Goal: Transaction & Acquisition: Book appointment/travel/reservation

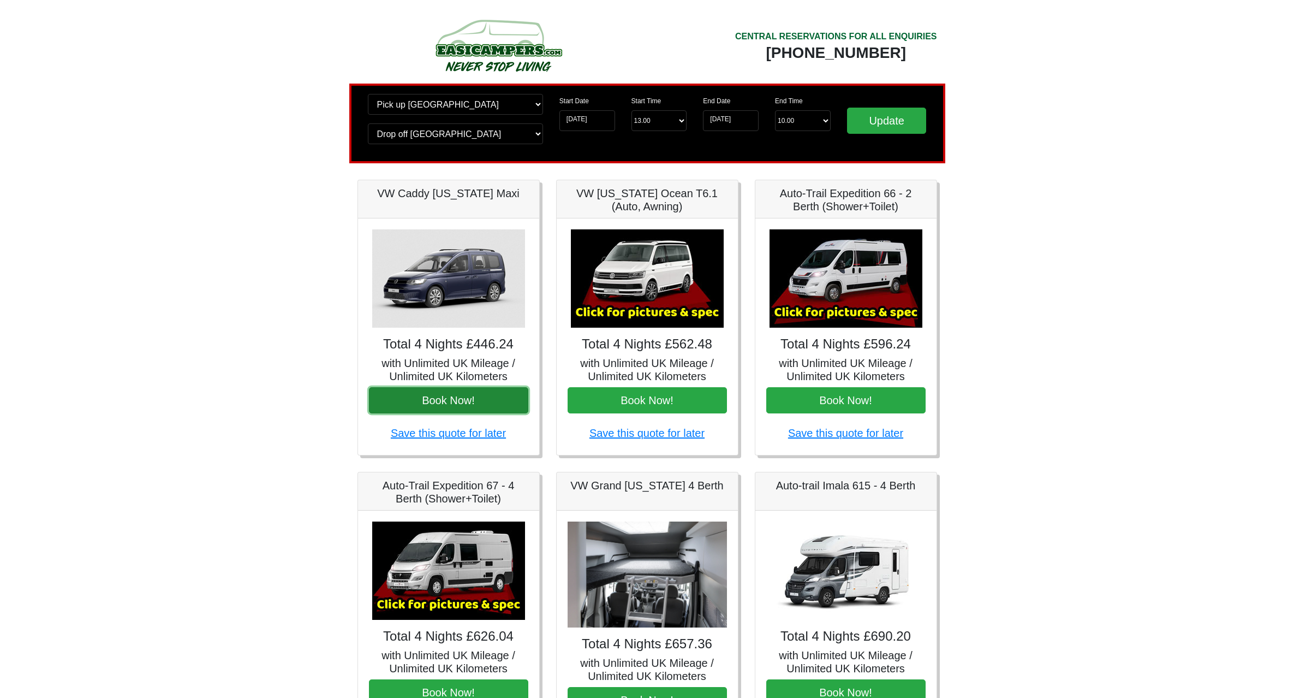
click at [486, 400] on button "Book Now!" at bounding box center [448, 400] width 159 height 26
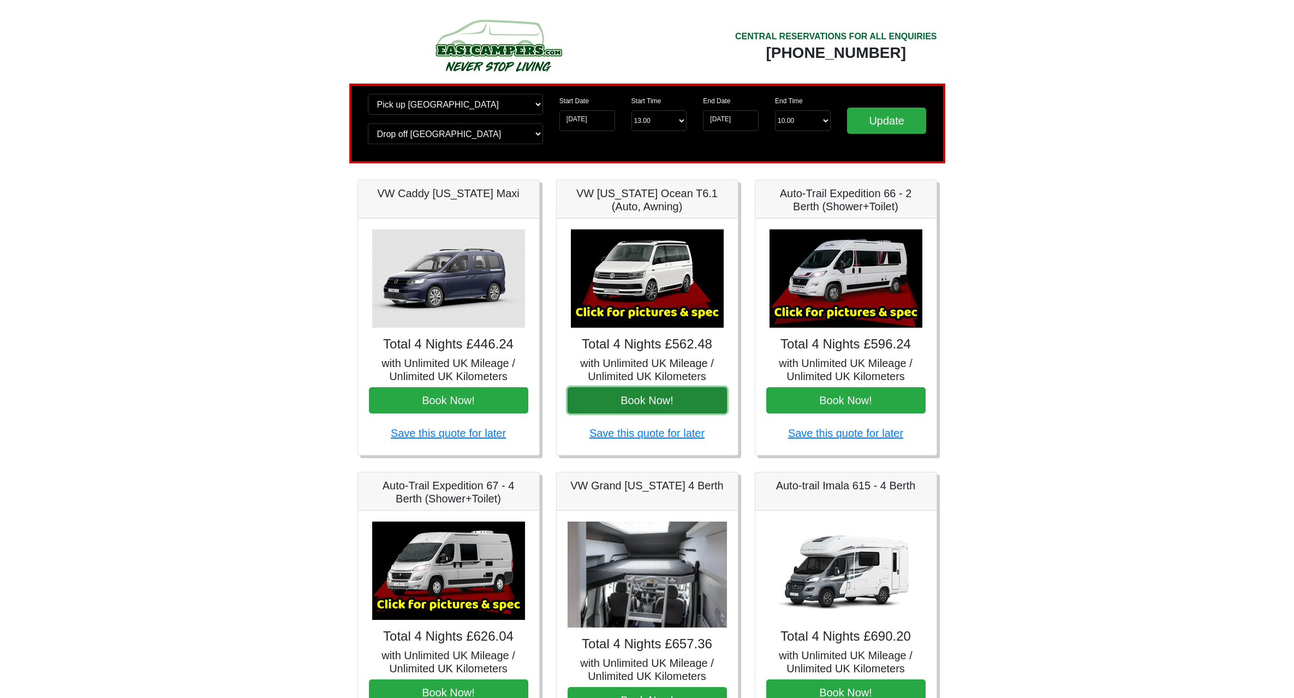
click at [686, 394] on button "Book Now!" at bounding box center [647, 400] width 159 height 26
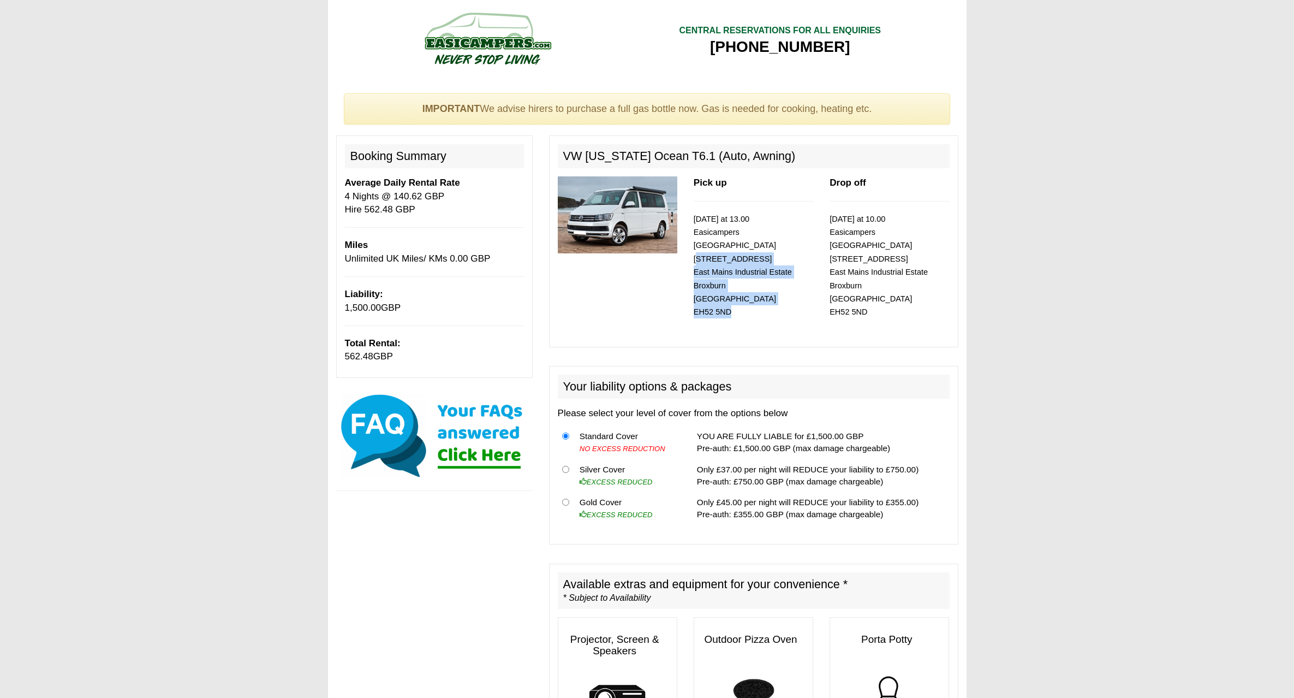
drag, startPoint x: 694, startPoint y: 244, endPoint x: 757, endPoint y: 294, distance: 80.1
click at [757, 294] on p "08/09/2025 at 13.00 Easicampers Edinburgh 1 Drovers Road East Mains Industrial …" at bounding box center [754, 265] width 120 height 106
copy small "1 Drovers Road East Mains Industrial Estate Broxburn Edinburgh EH52 5ND"
click at [568, 280] on div at bounding box center [618, 228] width 136 height 105
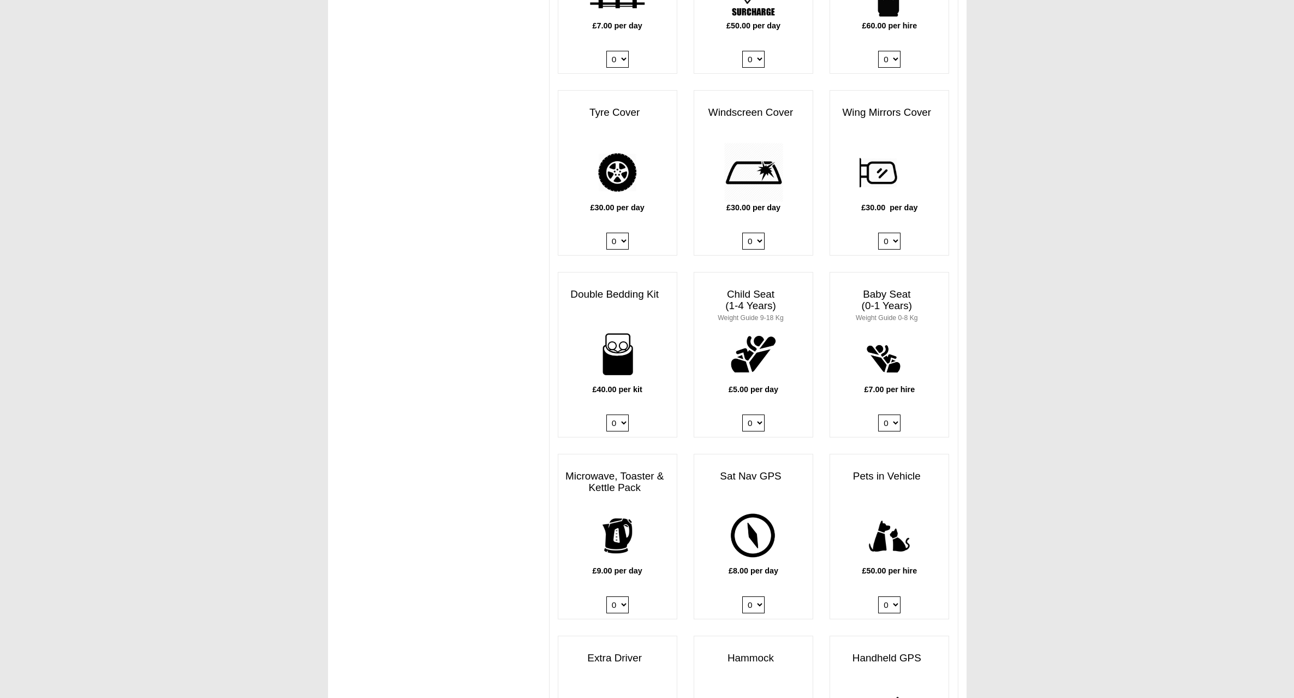
scroll to position [873, 0]
